Goal: Information Seeking & Learning: Learn about a topic

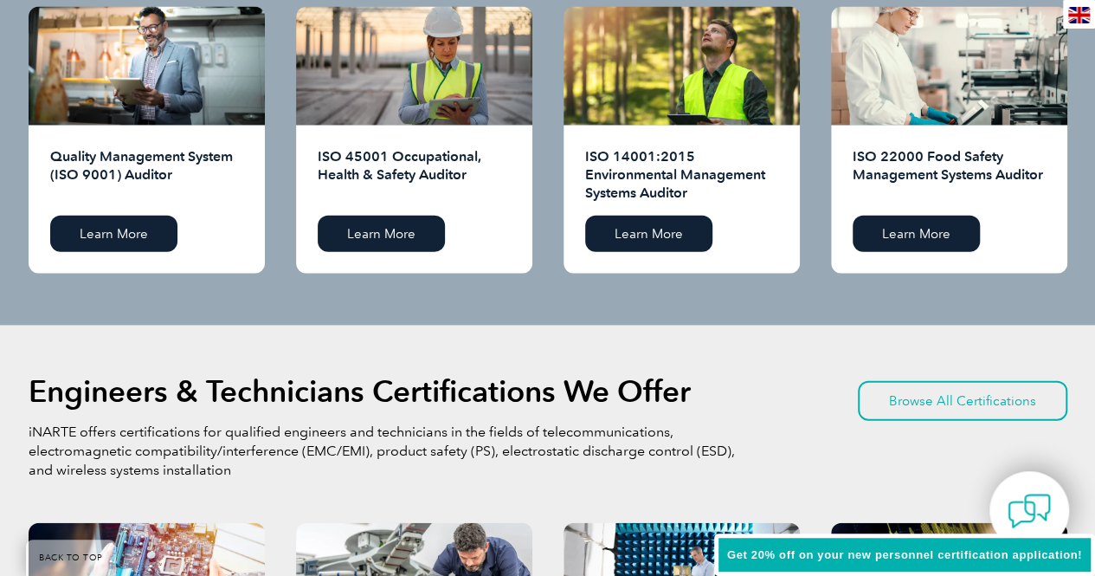
scroll to position [1796, 0]
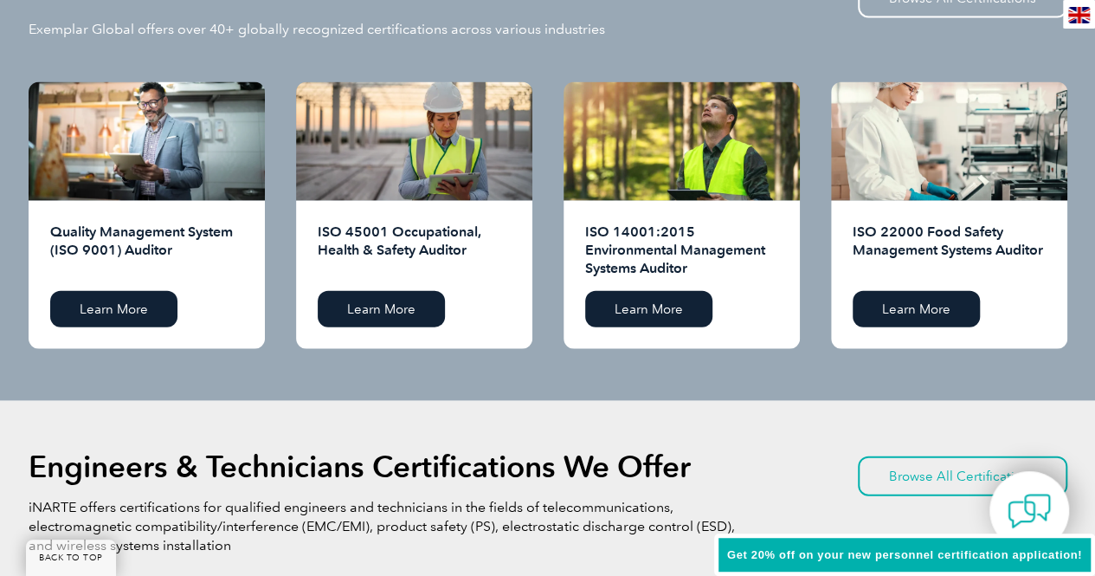
drag, startPoint x: 1106, startPoint y: 185, endPoint x: 1107, endPoint y: 250, distance: 64.9
click at [1094, 250] on html "BACK TO TOP Leading the way to excellence Search" at bounding box center [547, 579] width 1095 height 4751
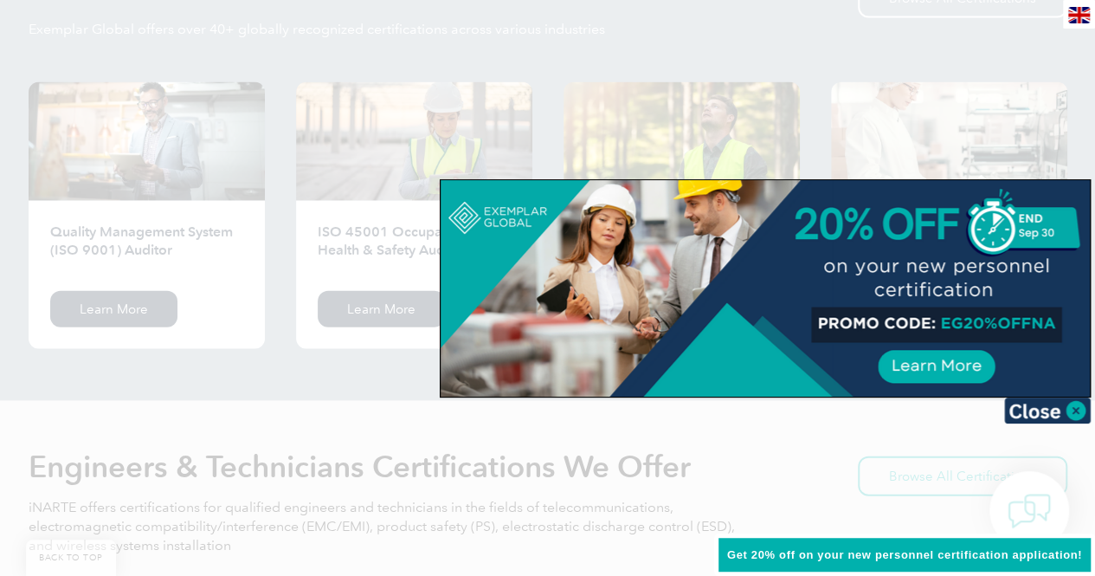
click at [526, 498] on div at bounding box center [547, 288] width 1095 height 576
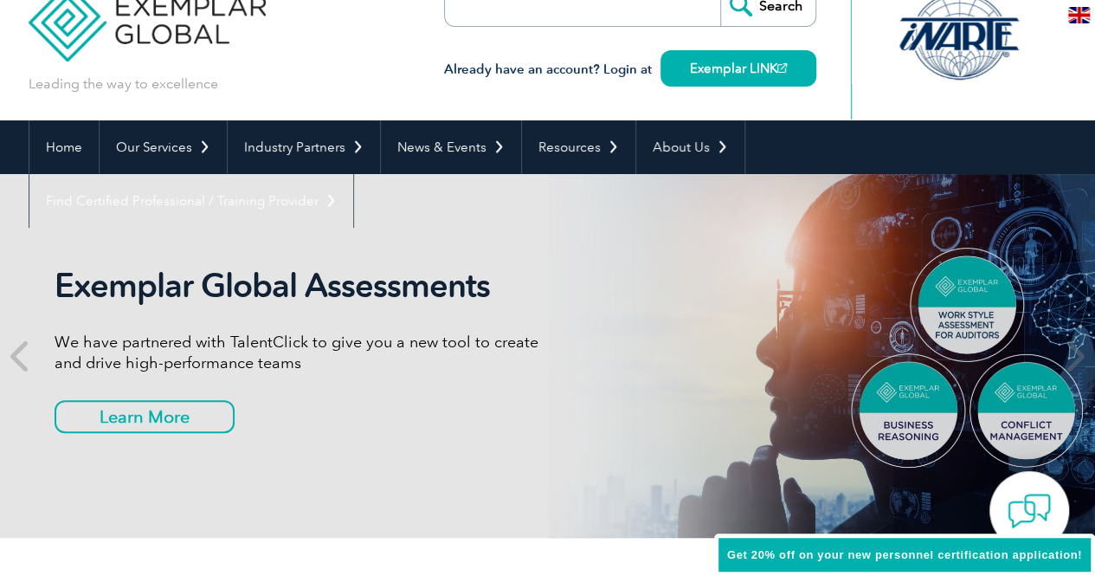
scroll to position [37, 0]
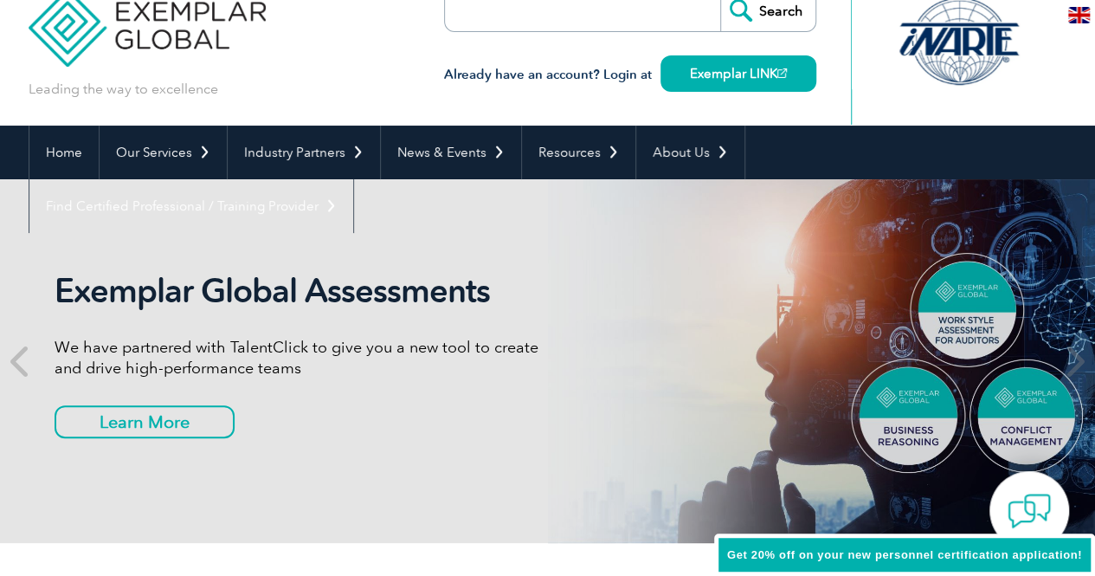
click at [512, 18] on input "search" at bounding box center [545, 11] width 182 height 42
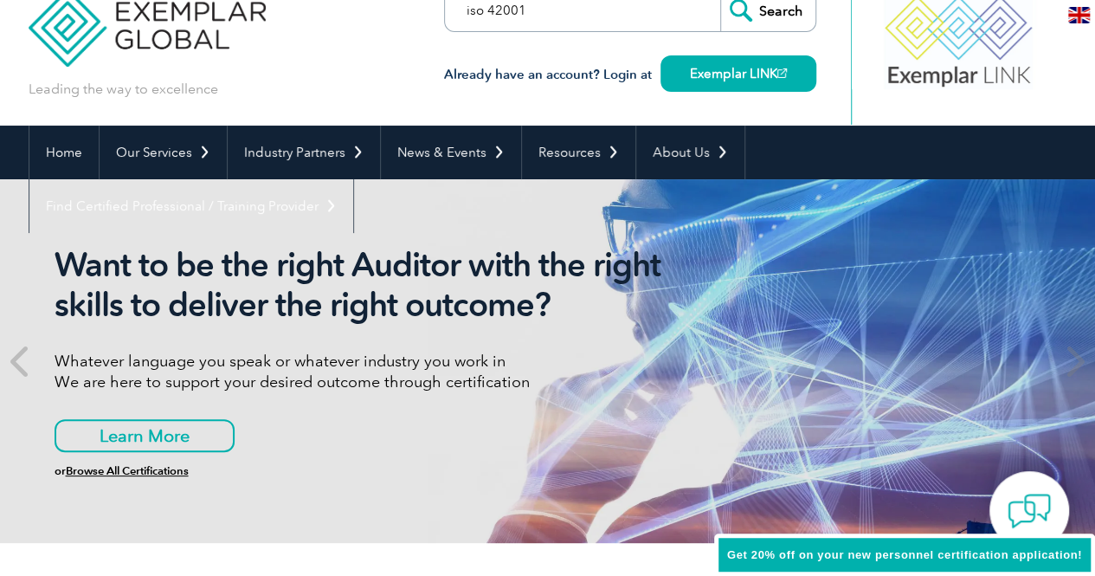
type input "iso 42001"
click at [720, 0] on input "Search" at bounding box center [767, 11] width 95 height 42
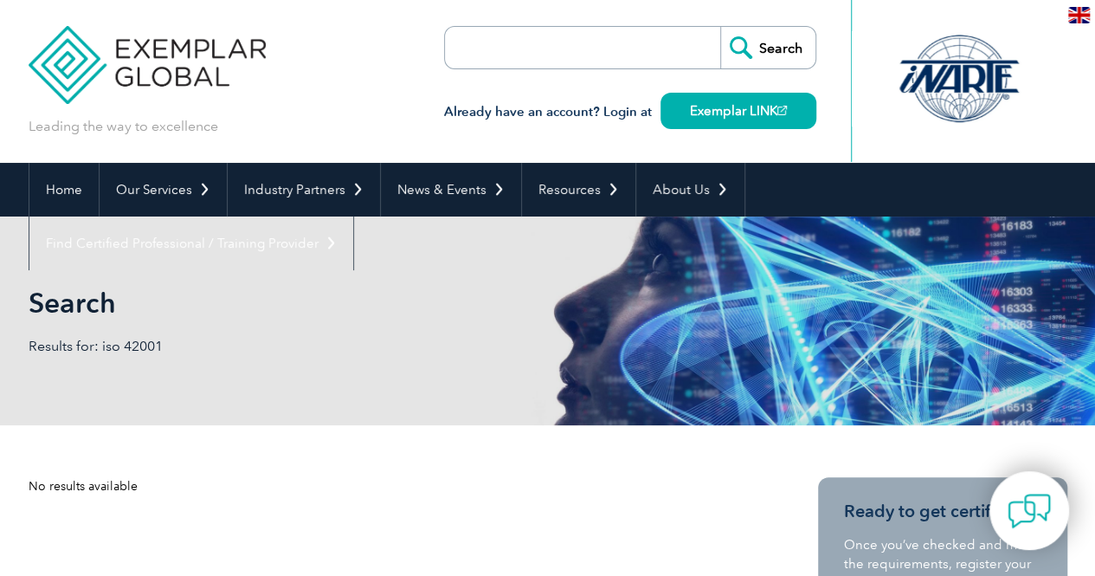
scroll to position [3, 0]
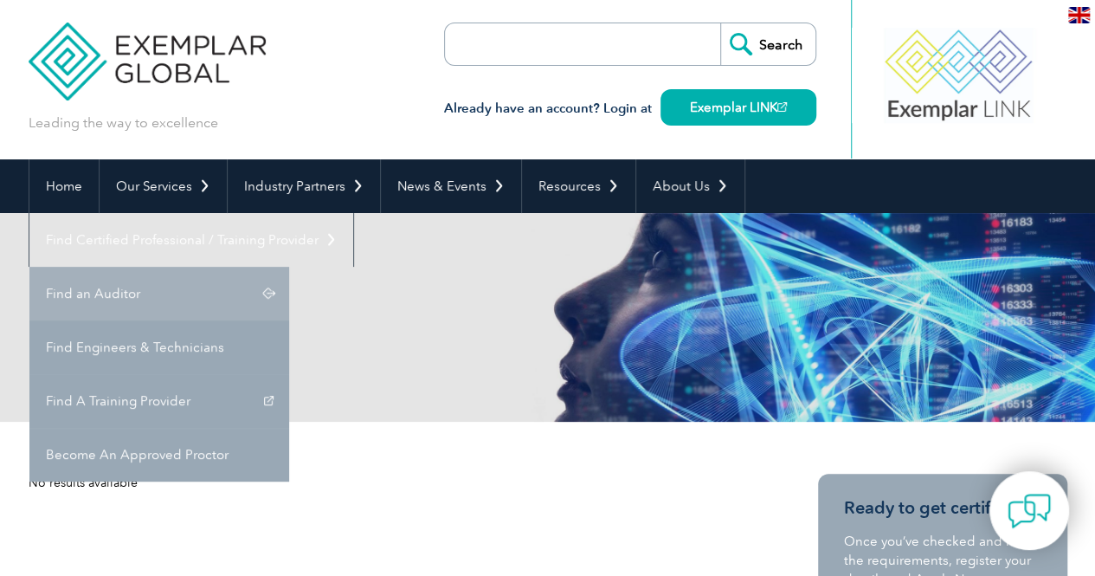
click at [289, 267] on link "Find an Auditor" at bounding box center [159, 294] width 260 height 54
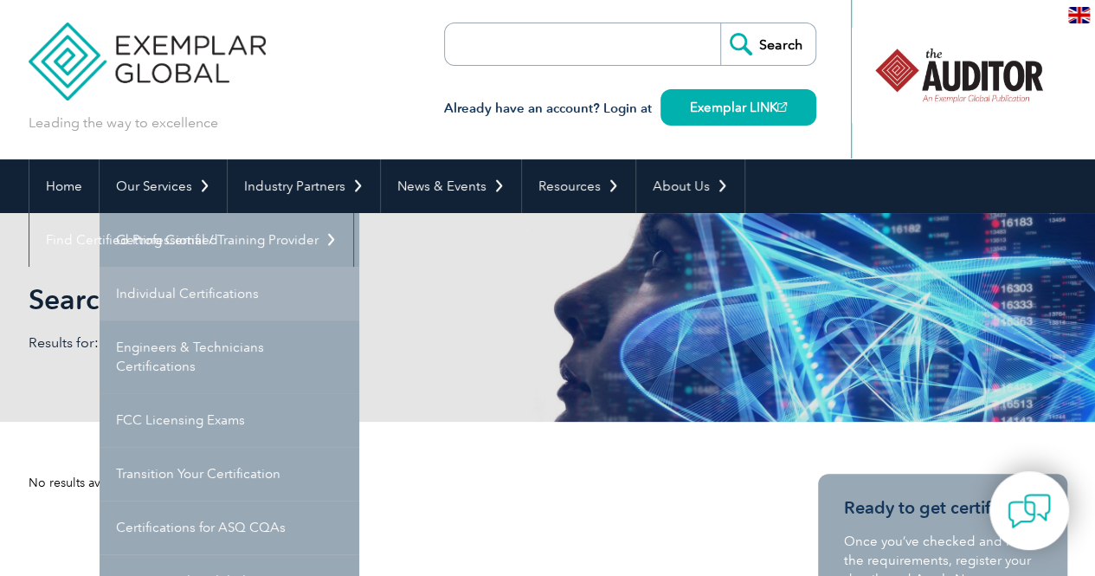
click at [227, 295] on link "Individual Certifications" at bounding box center [230, 294] width 260 height 54
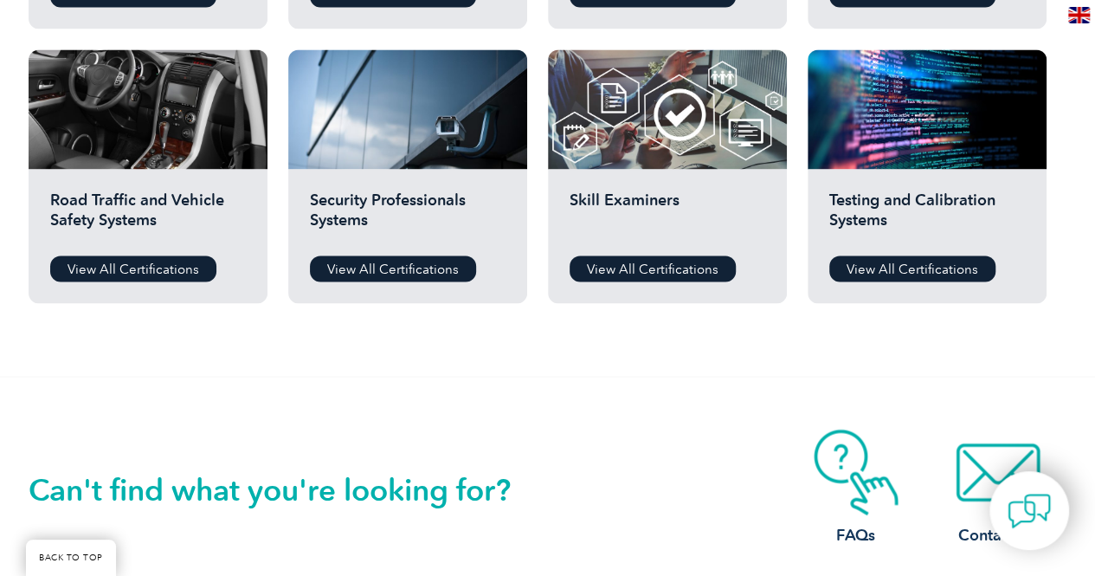
scroll to position [1454, 0]
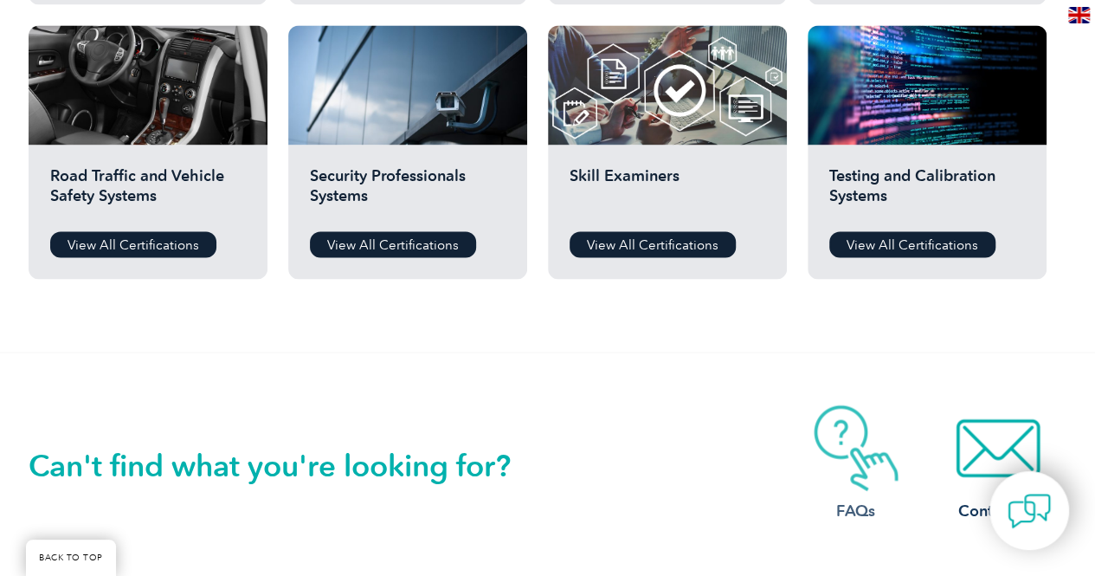
click at [899, 447] on img at bounding box center [856, 447] width 138 height 87
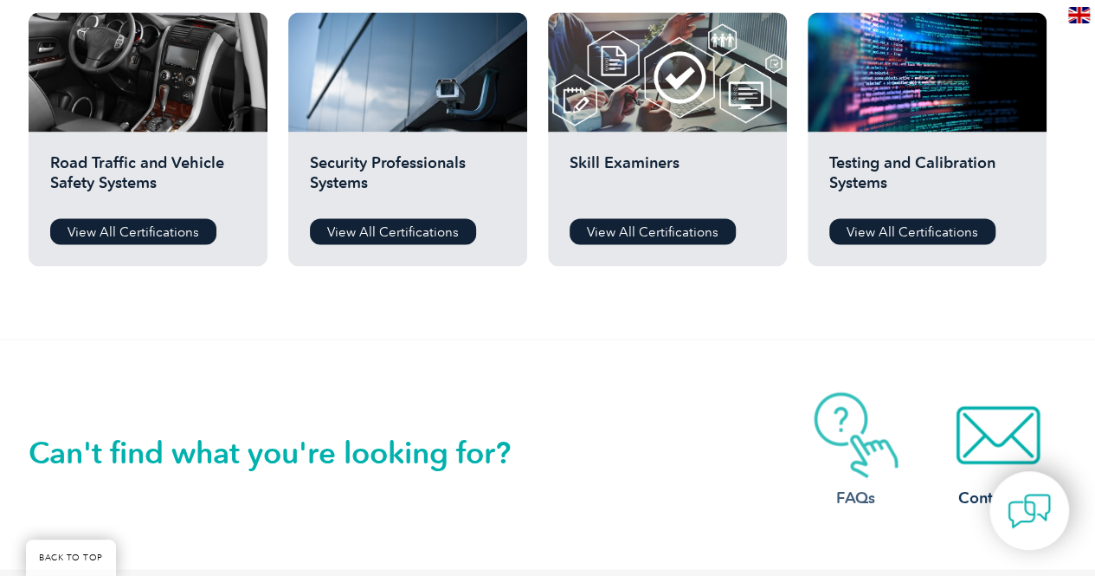
scroll to position [1448, 0]
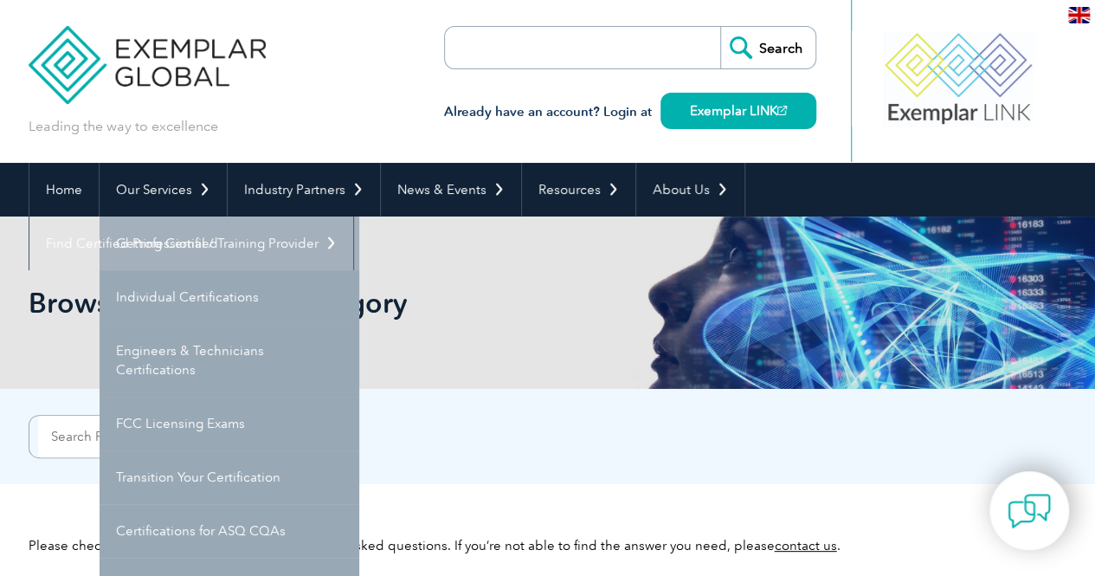
click at [172, 243] on link "Getting Certified" at bounding box center [230, 243] width 260 height 54
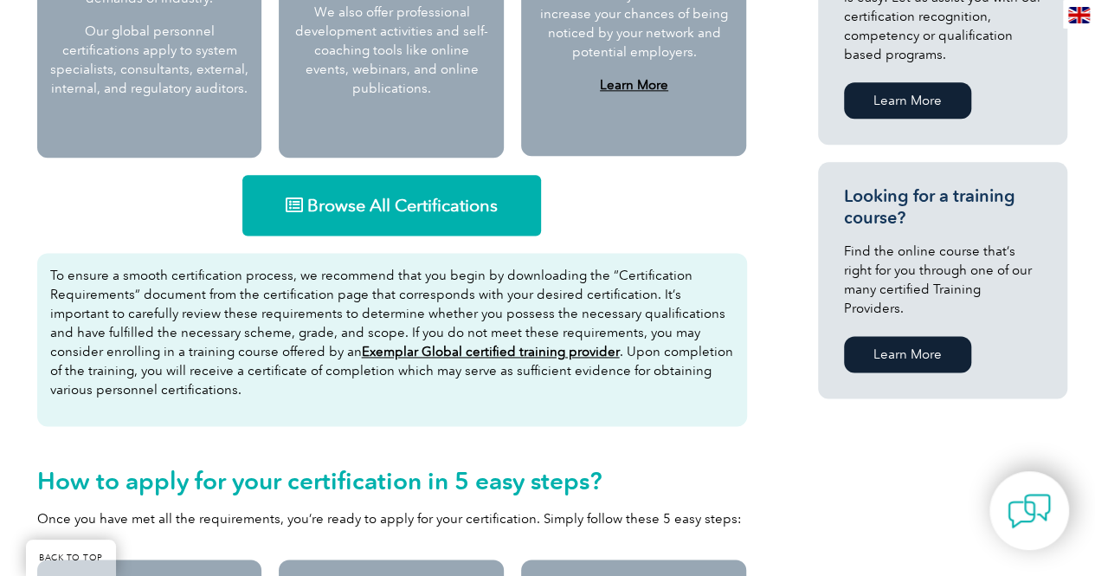
scroll to position [1048, 0]
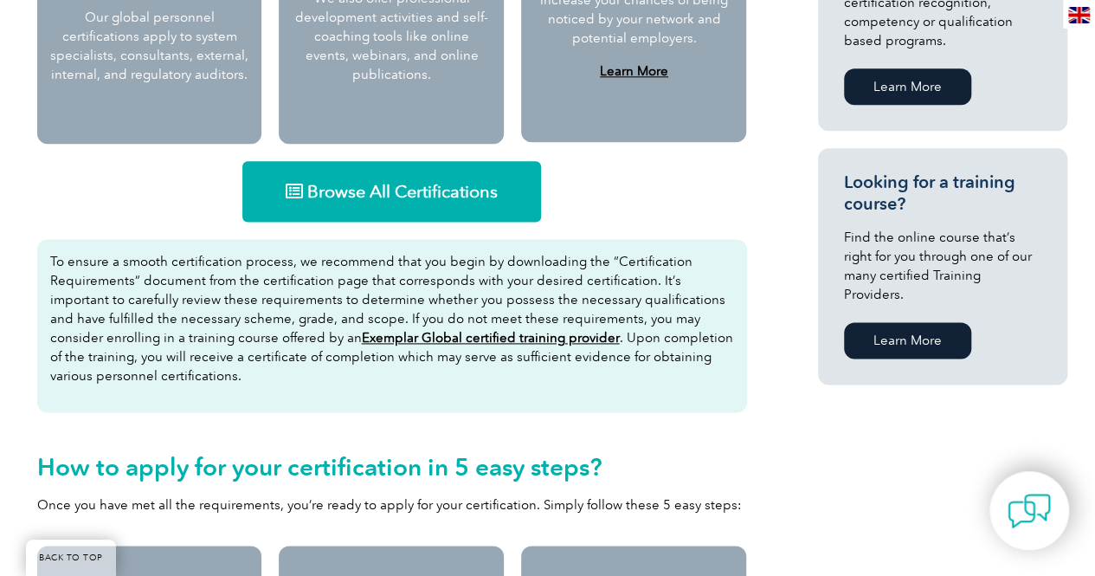
click at [451, 200] on span "Browse All Certifications" at bounding box center [402, 191] width 190 height 17
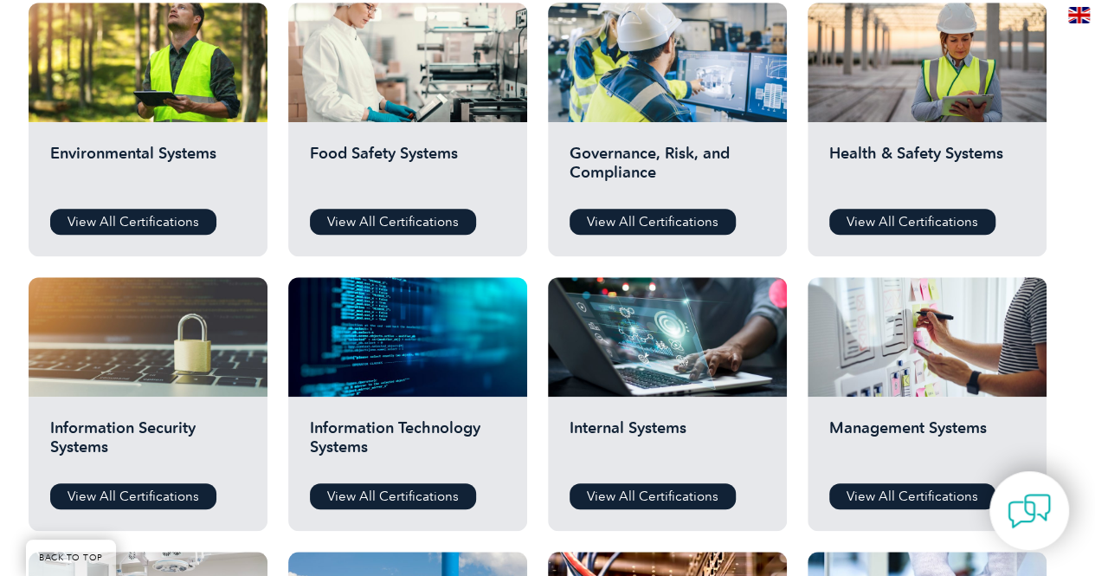
scroll to position [653, 0]
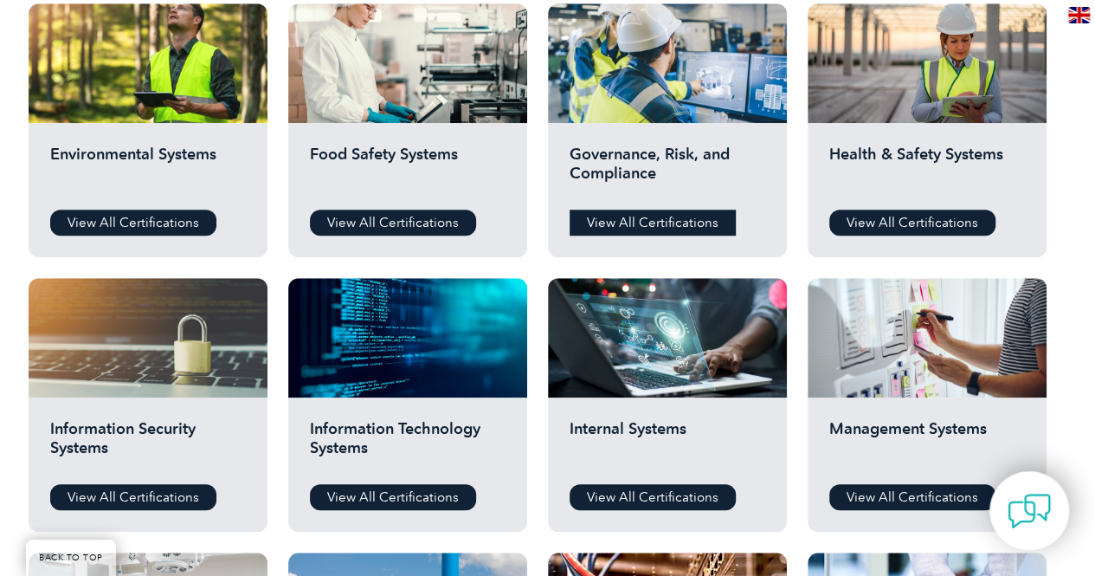
click at [678, 230] on link "View All Certifications" at bounding box center [653, 222] width 166 height 26
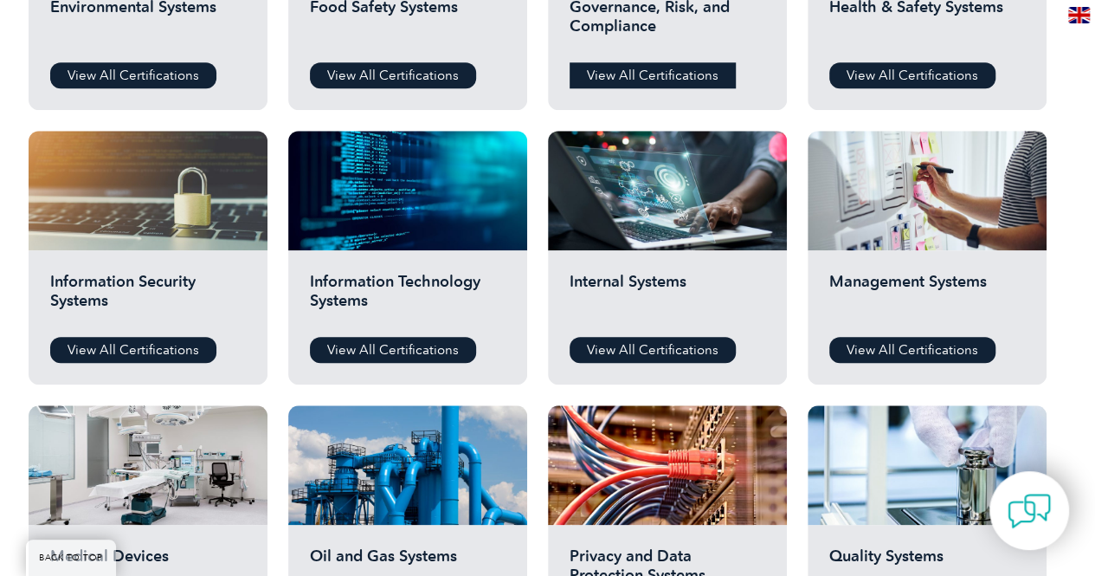
scroll to position [833, 0]
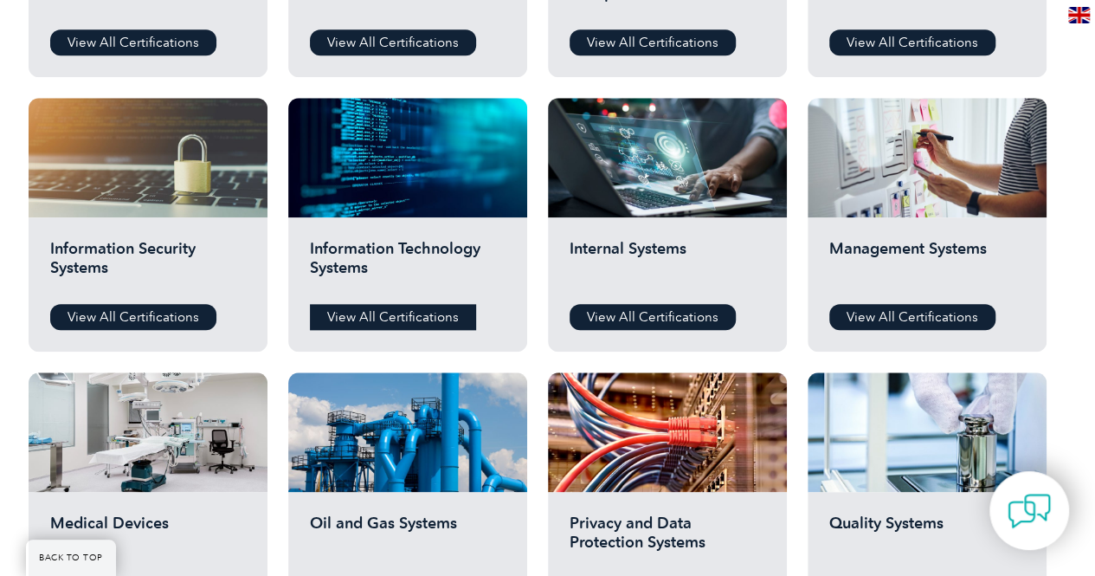
click at [422, 312] on link "View All Certifications" at bounding box center [393, 317] width 166 height 26
click at [156, 325] on link "View All Certifications" at bounding box center [133, 317] width 166 height 26
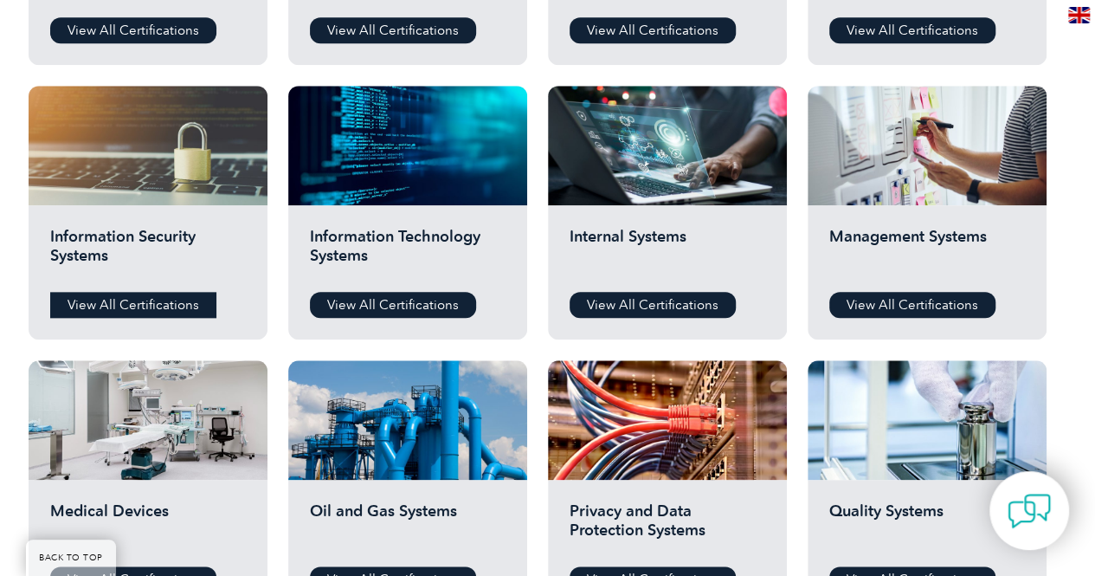
scroll to position [854, 0]
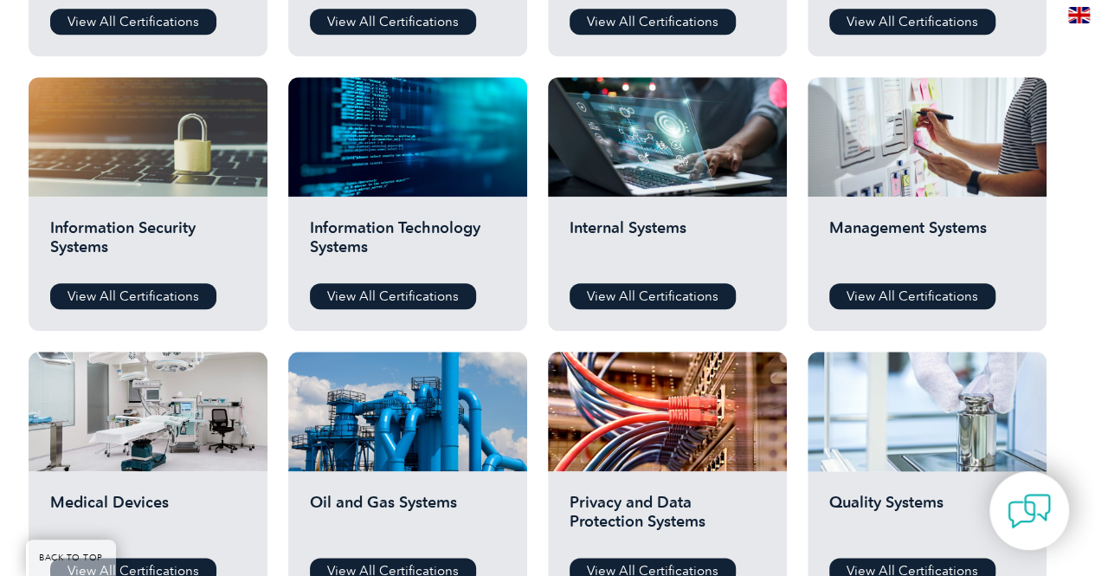
click at [905, 438] on div at bounding box center [927, 410] width 239 height 119
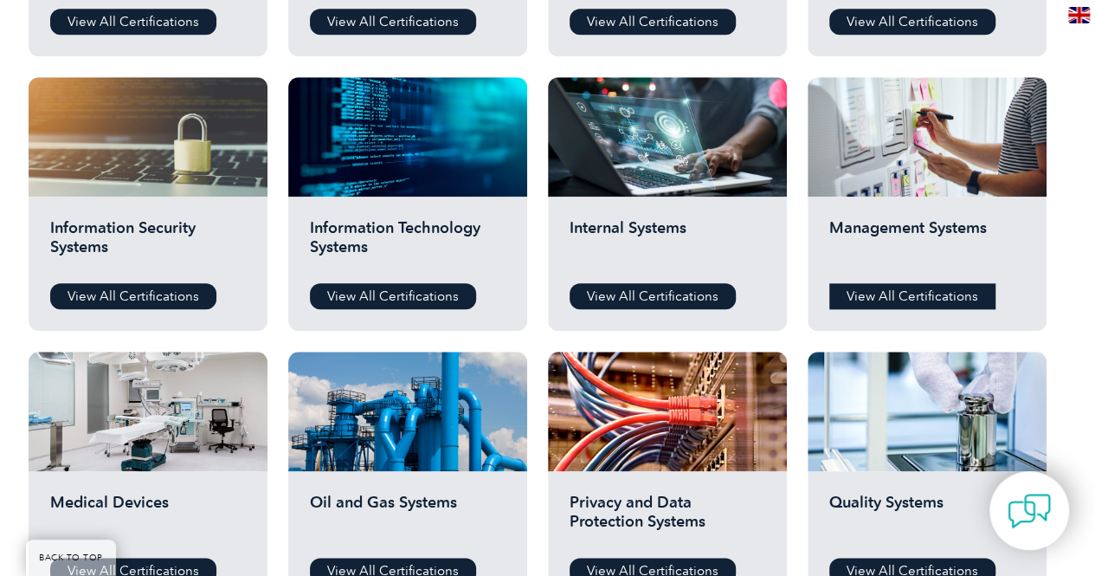
click at [933, 294] on link "View All Certifications" at bounding box center [912, 296] width 166 height 26
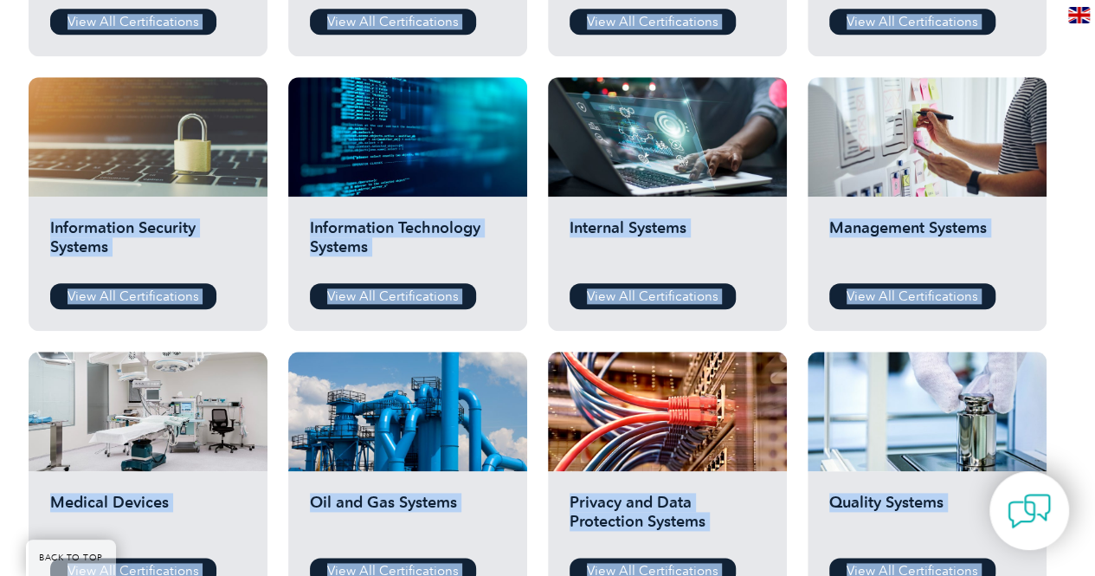
drag, startPoint x: 1094, startPoint y: 256, endPoint x: 1107, endPoint y: 331, distance: 75.6
click at [1094, 331] on html "BACK TO TOP Leading the way to excellence Search" at bounding box center [547, 400] width 1095 height 2508
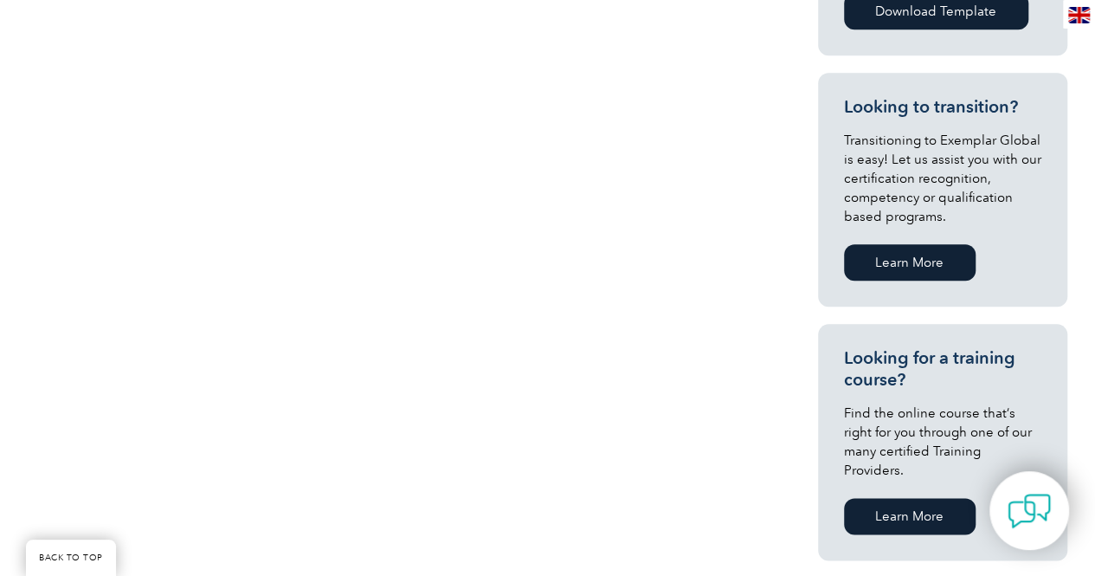
scroll to position [852, 0]
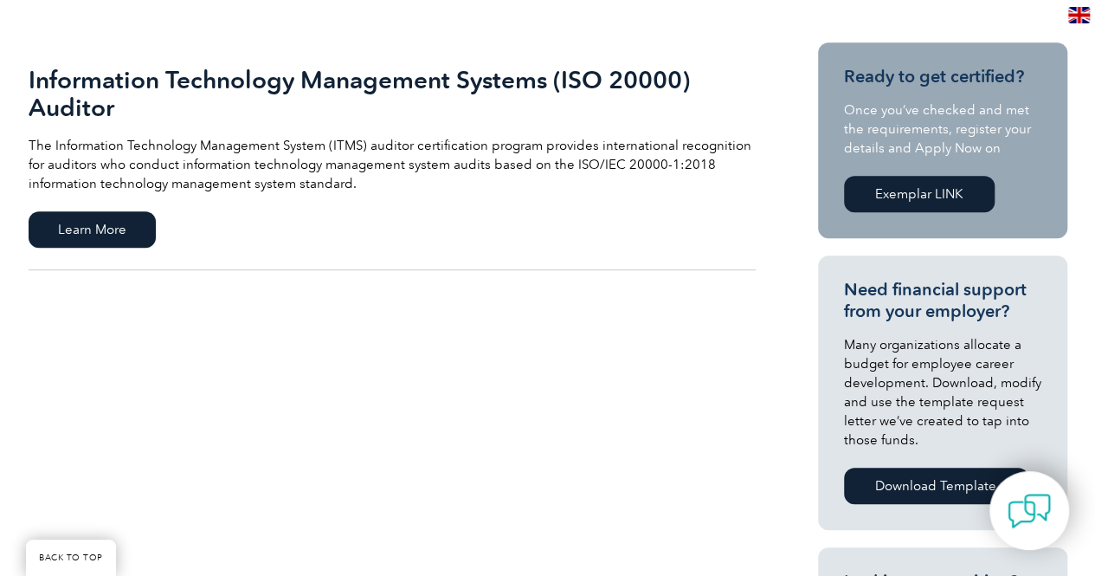
scroll to position [410, 0]
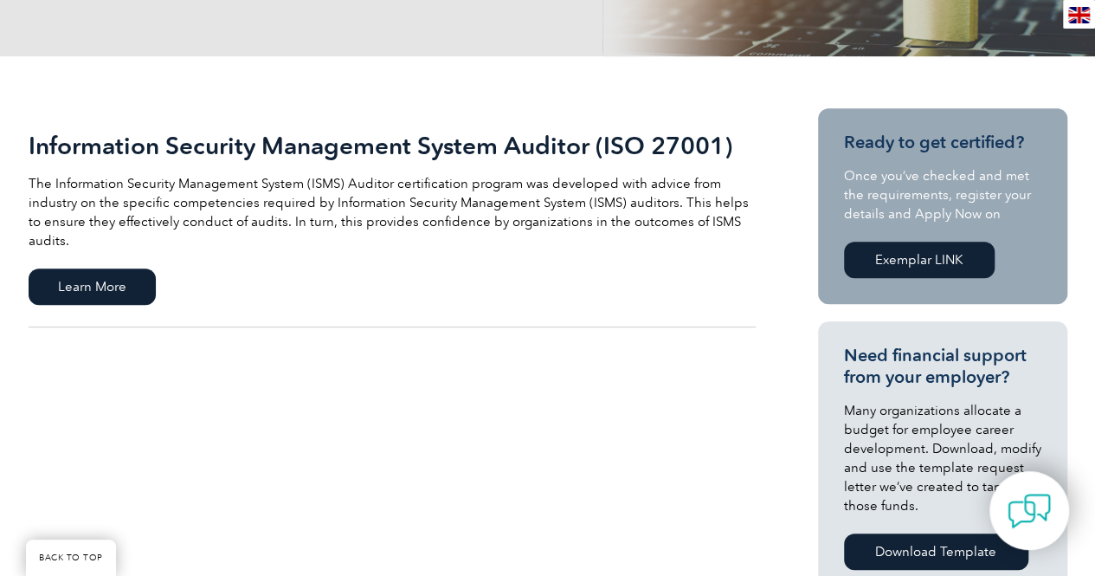
scroll to position [254, 0]
